Goal: Information Seeking & Learning: Understand process/instructions

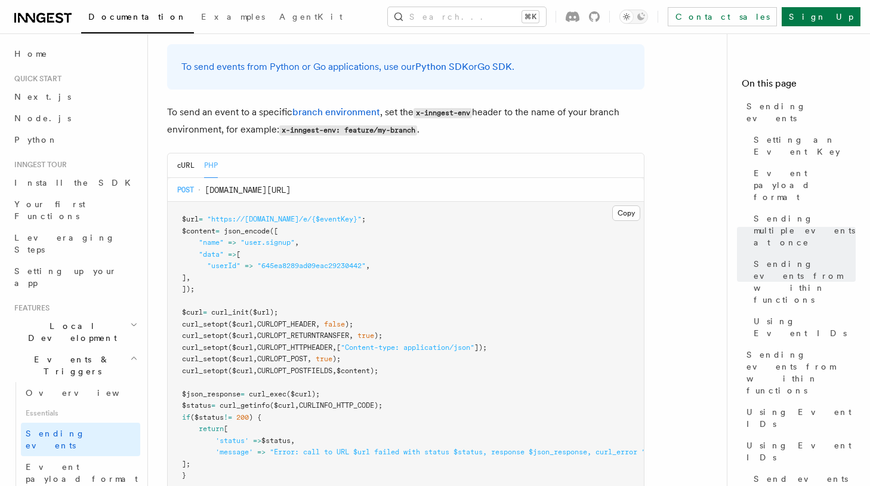
scroll to position [2574, 0]
click at [304, 213] on span ""https://[DOMAIN_NAME]/e/{$eventKey}"" at bounding box center [284, 217] width 155 height 8
click at [305, 225] on pre "$url = "https://[DOMAIN_NAME]/e/{$eventKey}" ; $content = json_encode ( [ "name…" at bounding box center [406, 363] width 476 height 327
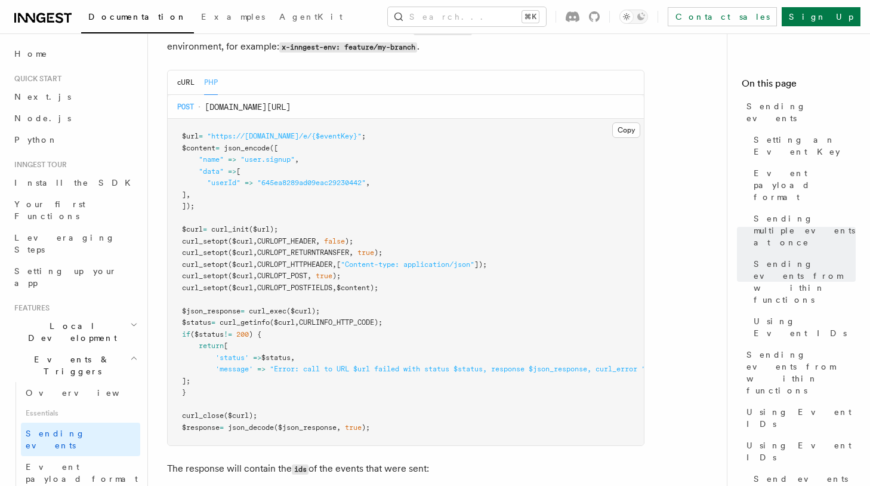
scroll to position [2625, 0]
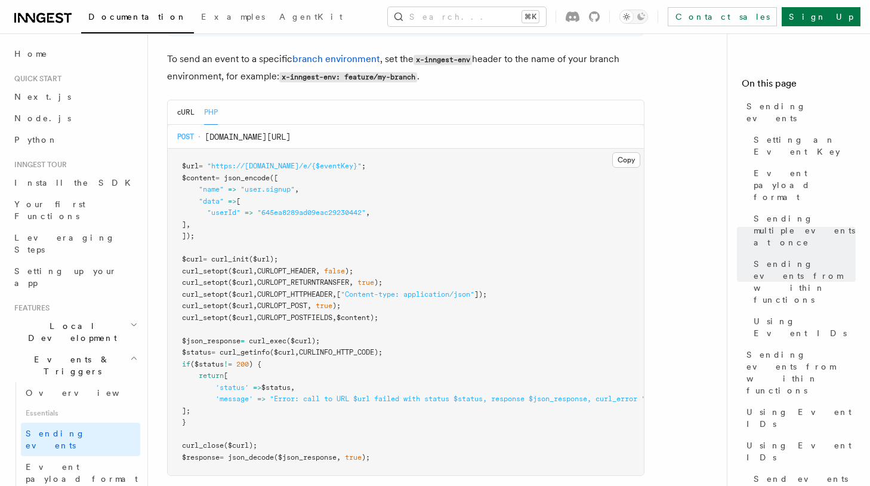
click at [322, 162] on span ""https://[DOMAIN_NAME]/e/{$eventKey}"" at bounding box center [284, 166] width 155 height 8
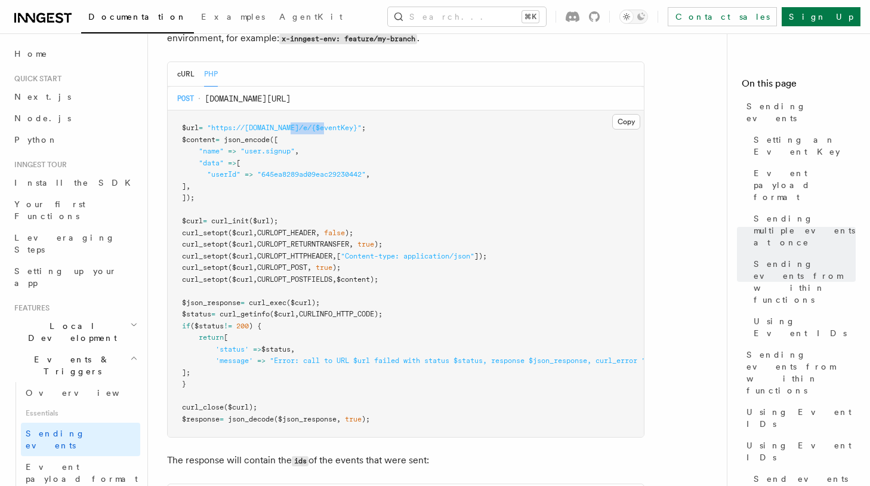
scroll to position [2653, 0]
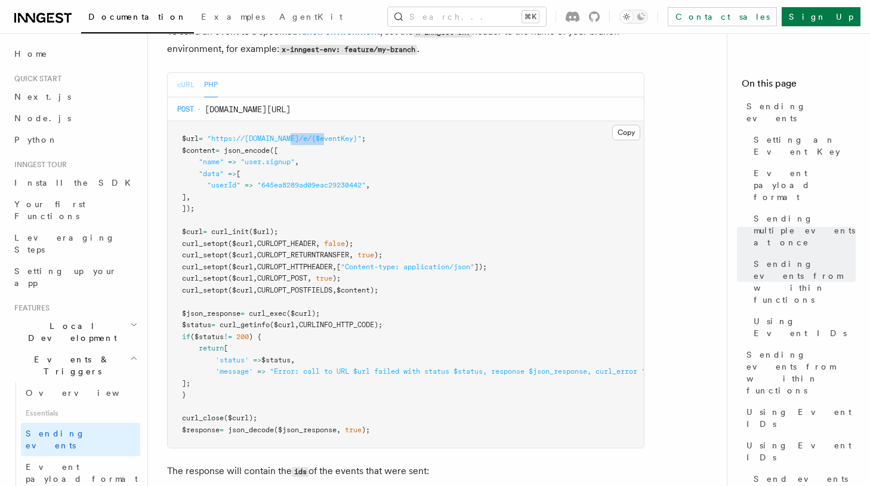
click at [188, 80] on button "cURL" at bounding box center [185, 85] width 17 height 24
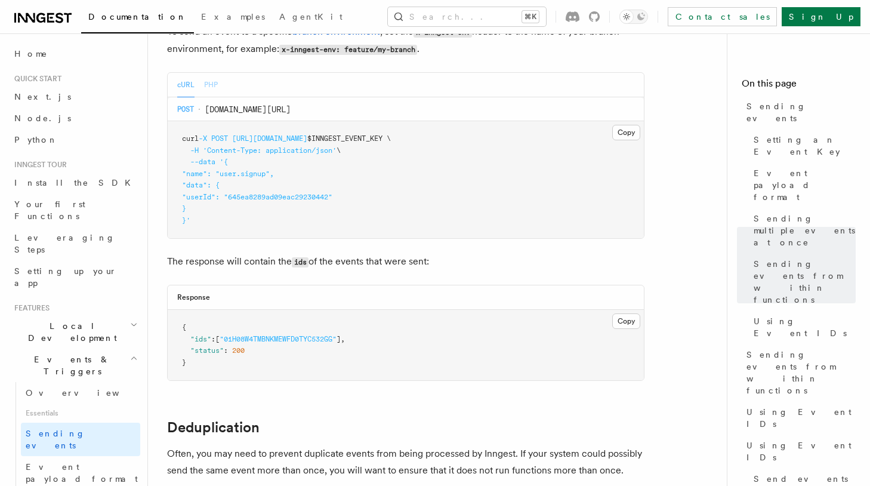
click at [214, 78] on button "PHP" at bounding box center [211, 85] width 14 height 24
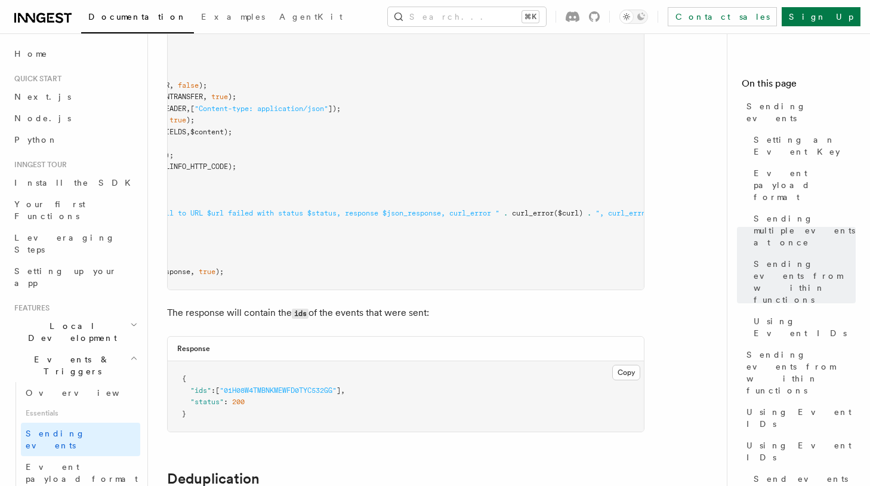
scroll to position [0, 0]
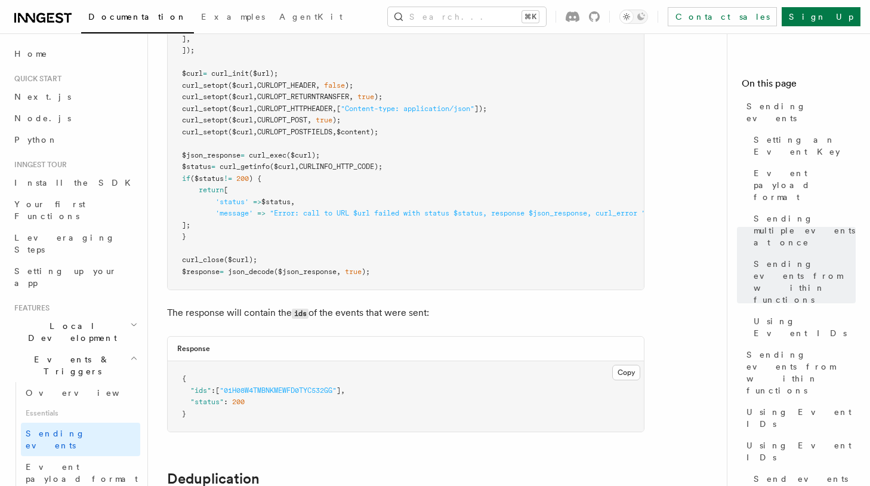
click at [275, 209] on span ""Error: call to URL $url failed with status $status, response $json_response, c…" at bounding box center [458, 213] width 376 height 8
